Goal: Information Seeking & Learning: Learn about a topic

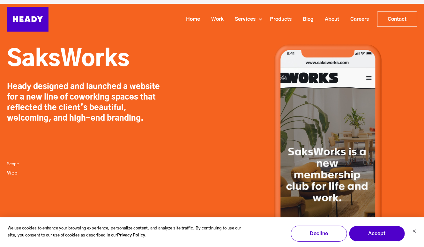
click at [208, 157] on div "Scope Web" at bounding box center [130, 173] width 246 height 38
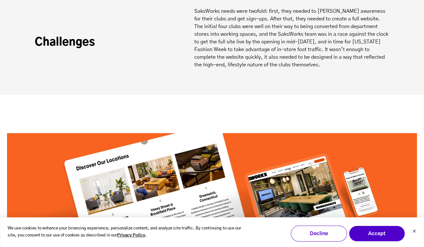
scroll to position [731, 0]
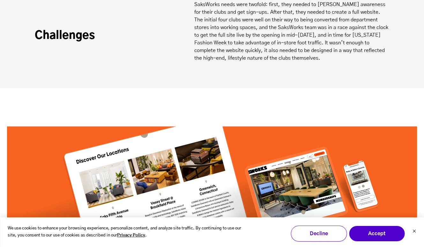
click at [163, 113] on div at bounding box center [212, 185] width 410 height 145
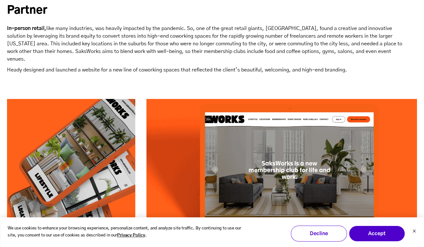
scroll to position [0, 0]
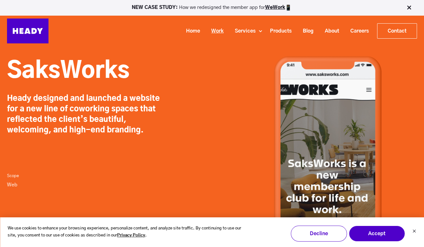
click at [215, 30] on link "Work" at bounding box center [215, 31] width 24 height 12
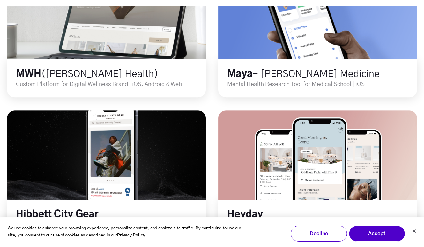
scroll to position [419, 0]
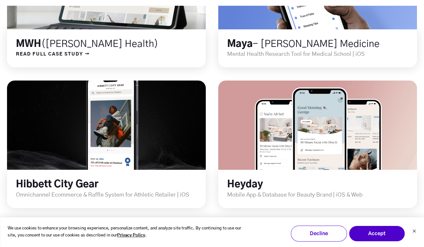
click at [149, 47] on h2 "MWH (Melissa Wood Health)" at bounding box center [111, 44] width 190 height 12
click at [88, 50] on span "READ FULL CASE STUDY →" at bounding box center [48, 54] width 83 height 8
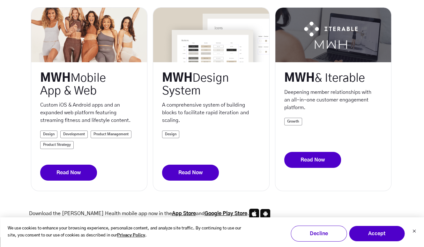
scroll to position [173, 0]
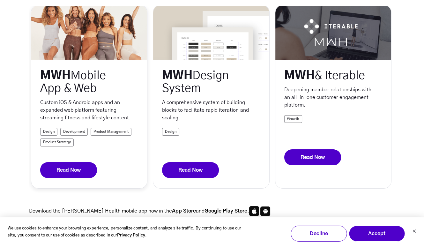
click at [88, 165] on link "Read Now" at bounding box center [68, 170] width 57 height 16
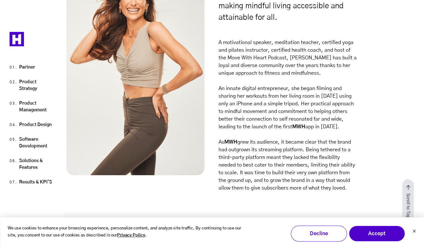
scroll to position [905, 0]
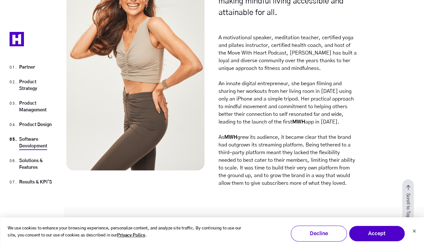
click at [32, 140] on link "Software Development" at bounding box center [33, 142] width 28 height 11
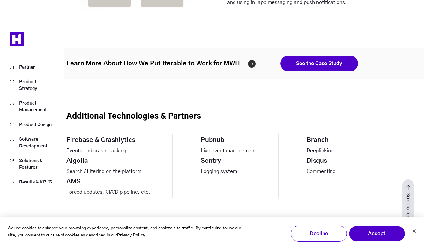
scroll to position [6726, 0]
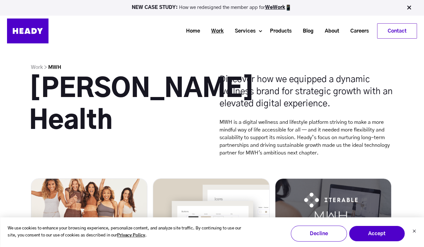
click at [213, 31] on link "Work" at bounding box center [215, 31] width 24 height 12
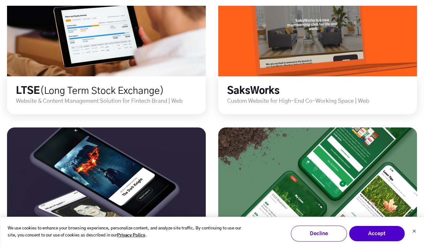
scroll to position [658, 0]
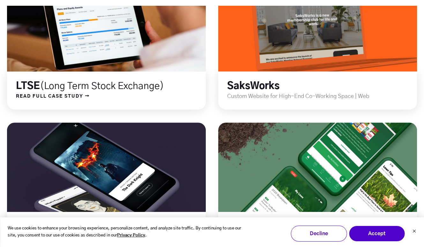
click at [132, 60] on link at bounding box center [106, 26] width 238 height 107
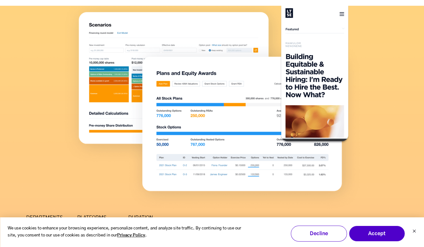
scroll to position [151, 0]
